Goal: Task Accomplishment & Management: Use online tool/utility

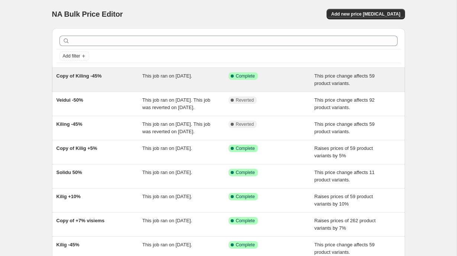
click at [189, 79] on div "This job ran on [DATE]." at bounding box center [185, 79] width 86 height 15
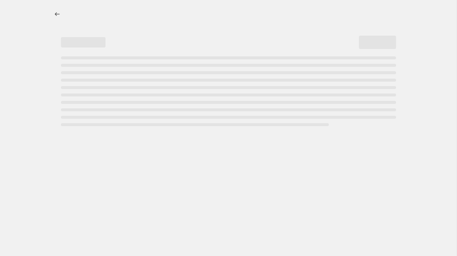
select select "pcap"
select select "no_change"
select select "vendor"
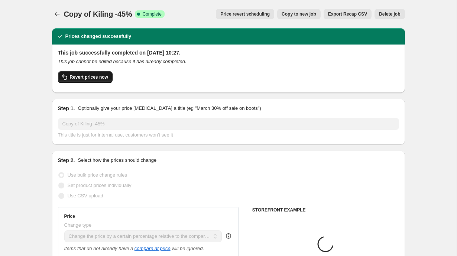
click at [106, 72] on button "Revert prices now" at bounding box center [85, 77] width 55 height 12
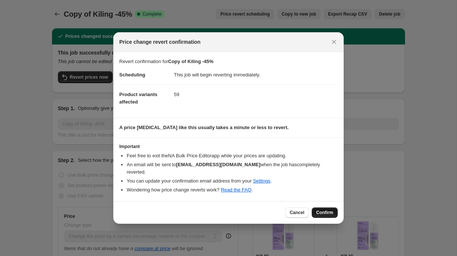
click at [328, 210] on span "Confirm" at bounding box center [324, 213] width 17 height 6
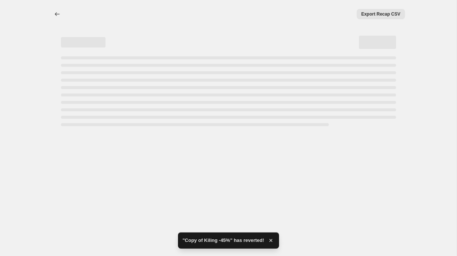
select select "pcap"
select select "no_change"
select select "vendor"
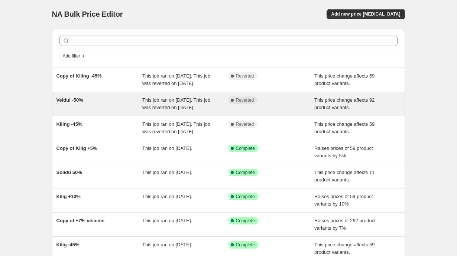
click at [156, 110] on span "This job ran on [DATE]. This job was reverted on [DATE]." at bounding box center [176, 103] width 68 height 13
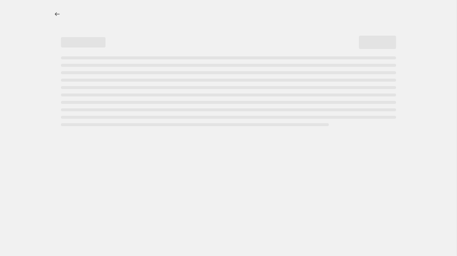
select select "pcap"
select select "no_change"
select select "product_type"
select select "collection"
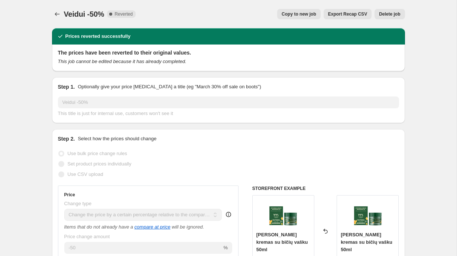
click at [299, 13] on span "Copy to new job" at bounding box center [298, 14] width 35 height 6
select select "pcap"
select select "no_change"
select select "product_type"
select select "collection"
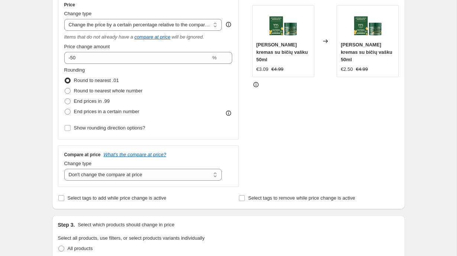
scroll to position [600, 0]
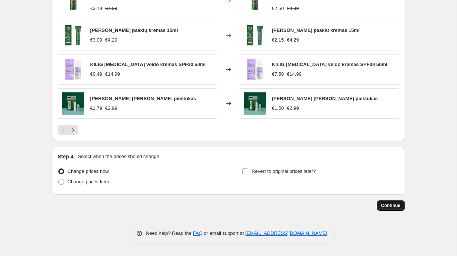
click at [402, 204] on button "Continue" at bounding box center [390, 205] width 28 height 10
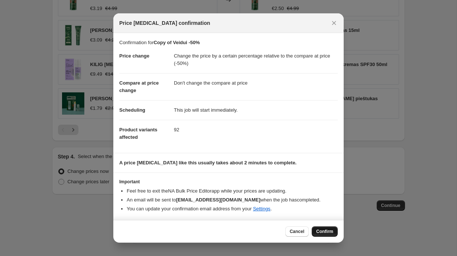
click at [323, 229] on button "Confirm" at bounding box center [324, 231] width 26 height 10
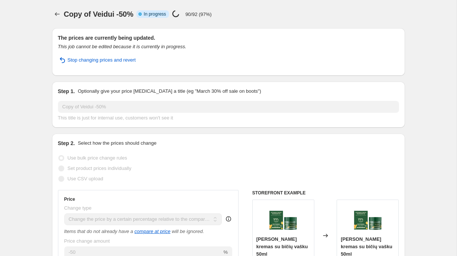
select select "pcap"
select select "no_change"
select select "product_type"
select select "collection"
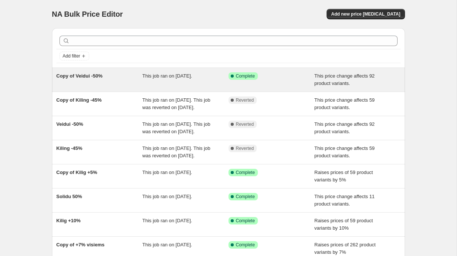
click at [120, 79] on div "Copy of Veidui -50%" at bounding box center [99, 79] width 86 height 15
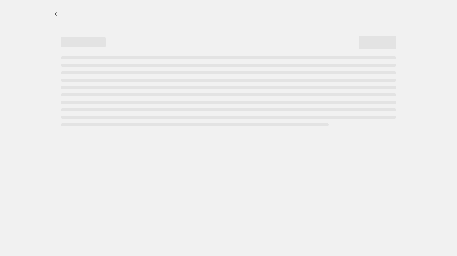
select select "pcap"
select select "no_change"
select select "product_type"
select select "collection"
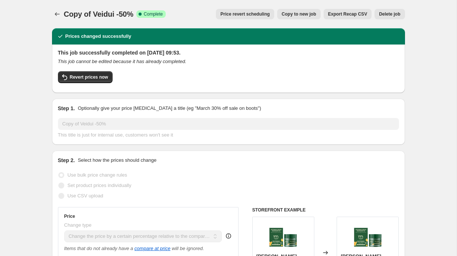
click at [293, 17] on button "Copy to new job" at bounding box center [298, 14] width 43 height 10
select select "pcap"
select select "no_change"
select select "product_type"
select select "collection"
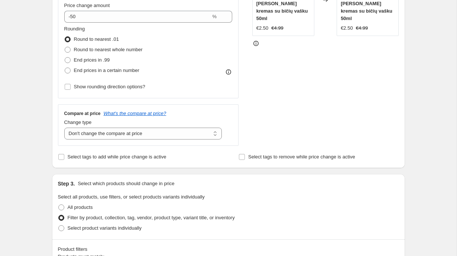
scroll to position [158, 0]
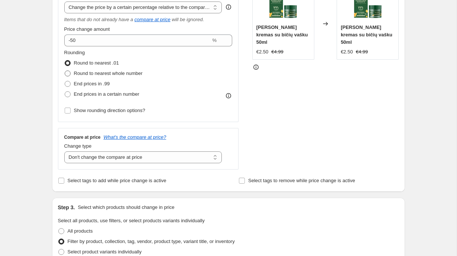
click at [108, 73] on span "Round to nearest whole number" at bounding box center [108, 74] width 69 height 6
click at [65, 71] on input "Round to nearest whole number" at bounding box center [65, 71] width 0 height 0
radio input "true"
click at [106, 84] on span "End prices in .99" at bounding box center [92, 84] width 36 height 6
click at [65, 81] on input "End prices in .99" at bounding box center [65, 81] width 0 height 0
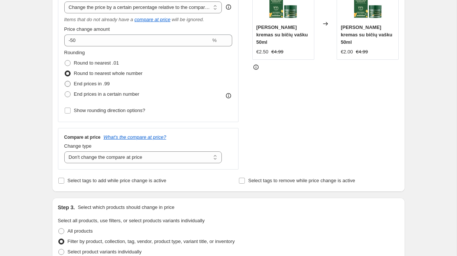
radio input "true"
click at [106, 62] on span "Round to nearest .01" at bounding box center [96, 63] width 45 height 6
click at [65, 61] on input "Round to nearest .01" at bounding box center [65, 60] width 0 height 0
radio input "true"
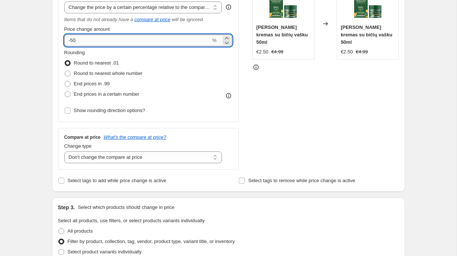
click at [106, 43] on input "-50" at bounding box center [137, 41] width 147 height 12
click at [254, 104] on div "STOREFRONT EXAMPLE MARGARITA Maitinamasis kremas su bičių vašku 50ml €2.50 €4.9…" at bounding box center [325, 74] width 147 height 192
click at [115, 41] on input "-51" at bounding box center [137, 41] width 147 height 12
type input "-50"
click at [74, 111] on span "Show rounding direction options?" at bounding box center [109, 111] width 71 height 6
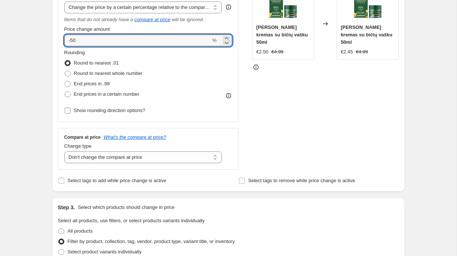
click at [71, 111] on input "Show rounding direction options?" at bounding box center [68, 111] width 6 height 6
checkbox input "true"
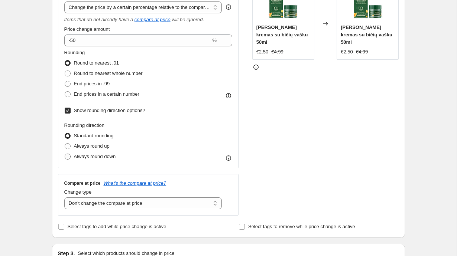
click at [79, 155] on span "Always round down" at bounding box center [95, 157] width 42 height 6
click at [65, 154] on input "Always round down" at bounding box center [65, 154] width 0 height 0
radio input "true"
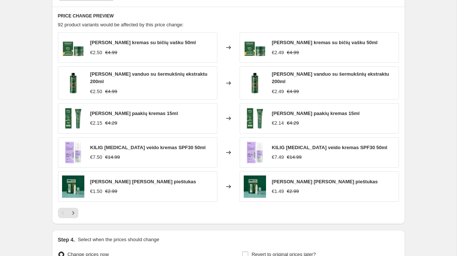
scroll to position [646, 0]
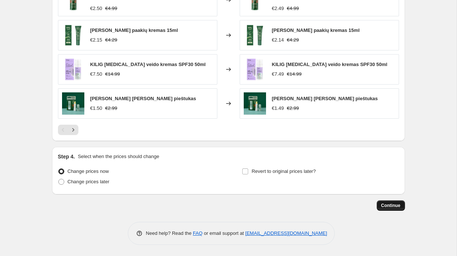
click at [396, 206] on span "Continue" at bounding box center [390, 206] width 19 height 6
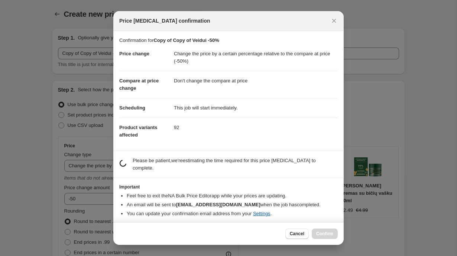
scroll to position [0, 0]
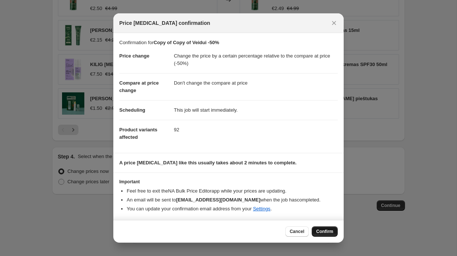
click at [322, 232] on span "Confirm" at bounding box center [324, 232] width 17 height 6
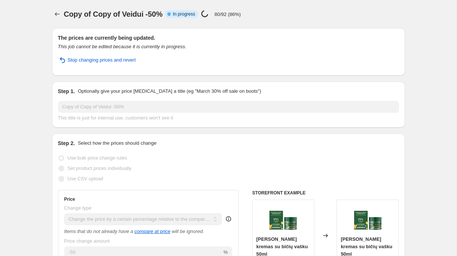
select select "pcap"
select select "no_change"
select select "product_type"
select select "collection"
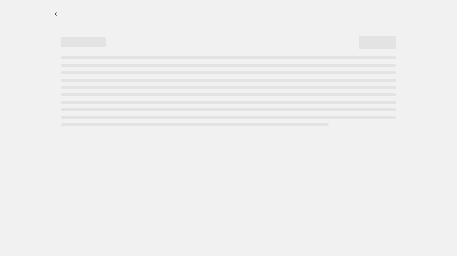
select select "pcap"
select select "no_change"
select select "product_type"
select select "collection"
